Goal: Navigation & Orientation: Understand site structure

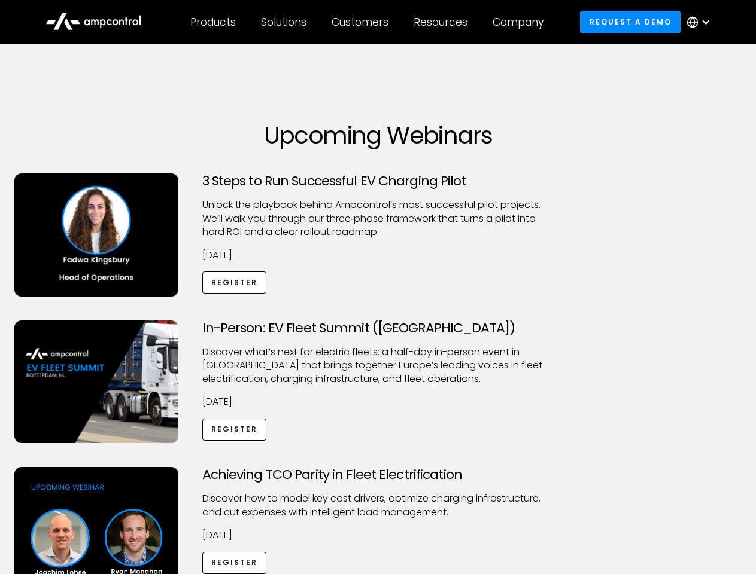
click at [368, 22] on div "Customers" at bounding box center [359, 22] width 57 height 13
click at [212, 22] on div "Products" at bounding box center [212, 22] width 45 height 13
click at [284, 22] on div "Solutions" at bounding box center [283, 22] width 45 height 13
click at [362, 22] on div "Customers" at bounding box center [359, 22] width 57 height 13
click at [443, 22] on div "Resources" at bounding box center [440, 22] width 54 height 13
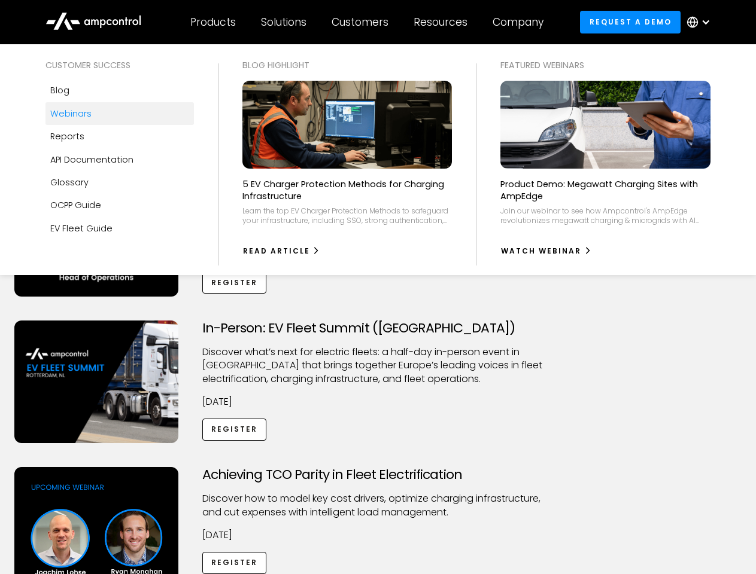
click at [522, 22] on div "Company" at bounding box center [517, 22] width 51 height 13
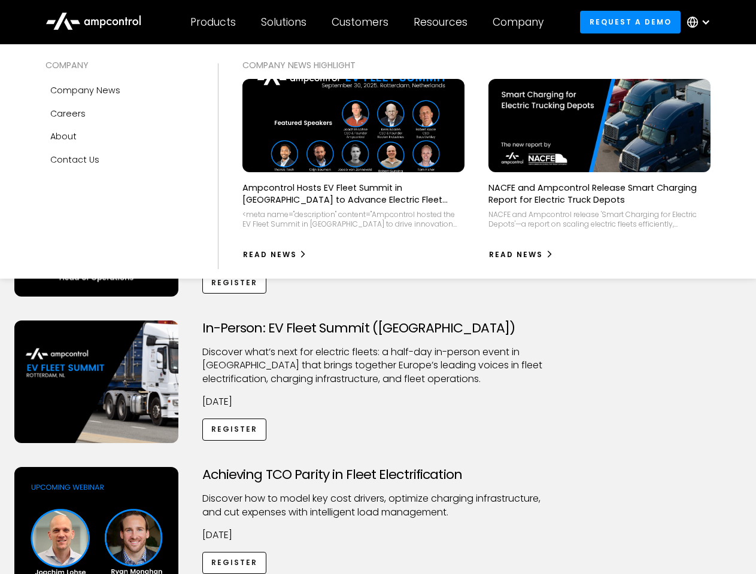
click at [701, 22] on div at bounding box center [706, 22] width 10 height 10
